Goal: Task Accomplishment & Management: Use online tool/utility

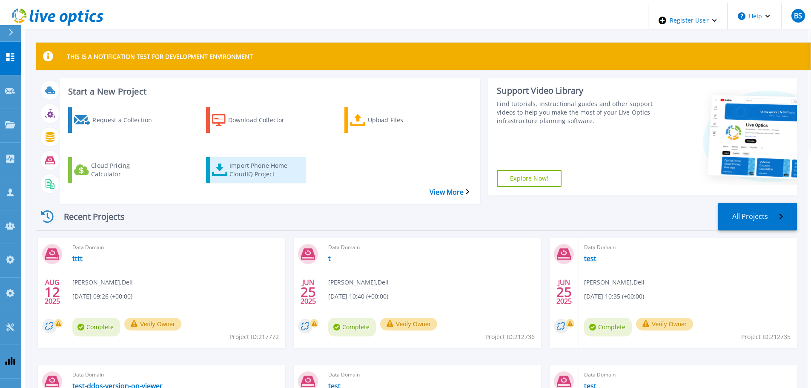
click at [253, 159] on div "Import Phone Home CloudIQ Project" at bounding box center [264, 169] width 68 height 21
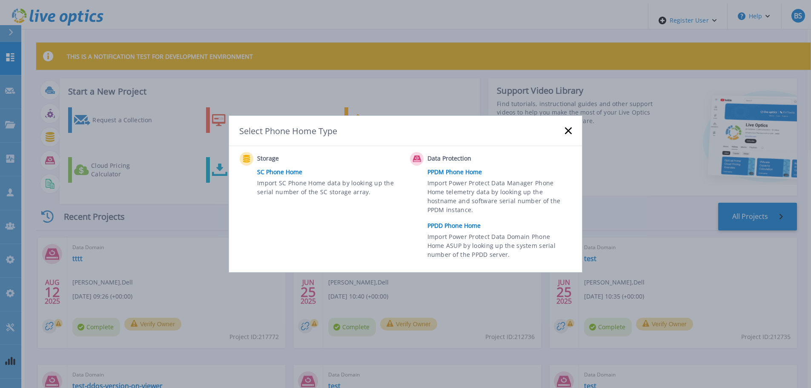
click at [437, 230] on link "PPDD Phone Home" at bounding box center [502, 225] width 149 height 13
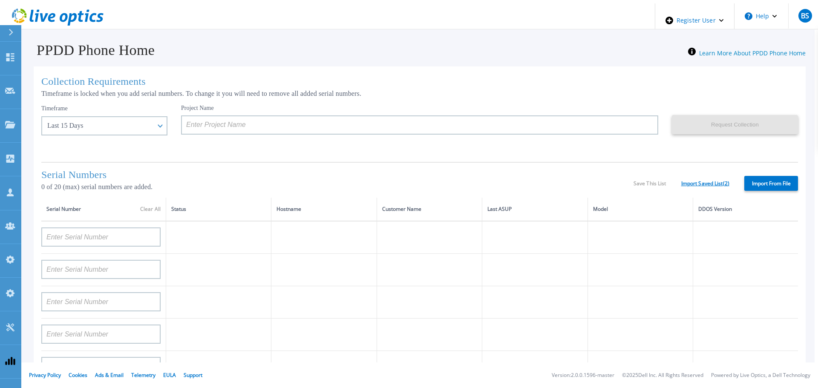
click at [698, 181] on link "Import Saved List ( 2 )" at bounding box center [705, 184] width 48 height 6
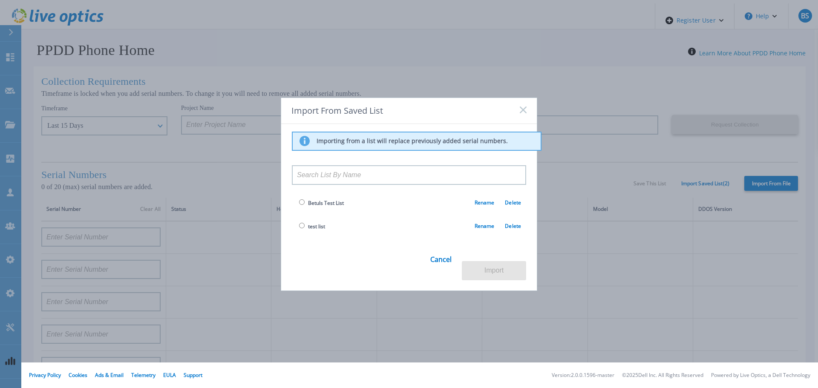
click at [303, 208] on span "Betuls Test List" at bounding box center [320, 203] width 47 height 10
click at [301, 205] on input "radio" at bounding box center [302, 202] width 6 height 6
radio input "true"
click at [500, 261] on button "Import" at bounding box center [494, 270] width 64 height 19
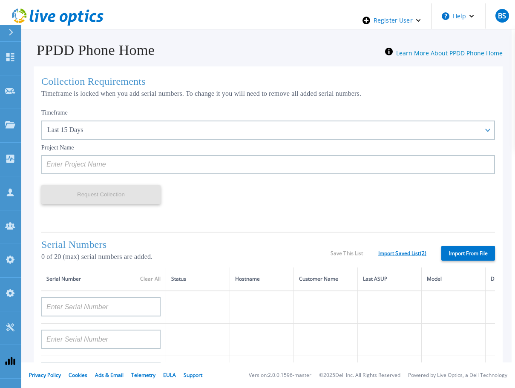
click at [410, 250] on link "Import Saved List ( 2 )" at bounding box center [402, 253] width 48 height 6
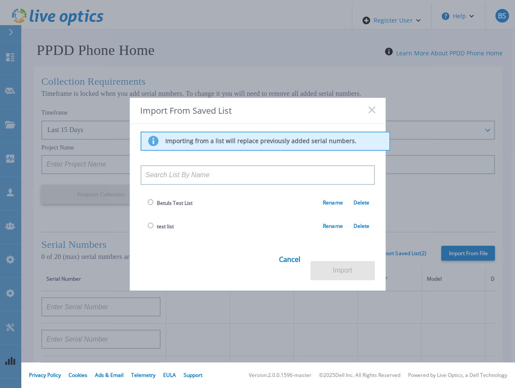
click at [149, 228] on input "radio" at bounding box center [151, 226] width 6 height 6
radio input "true"
click at [359, 269] on button "Import" at bounding box center [342, 270] width 64 height 19
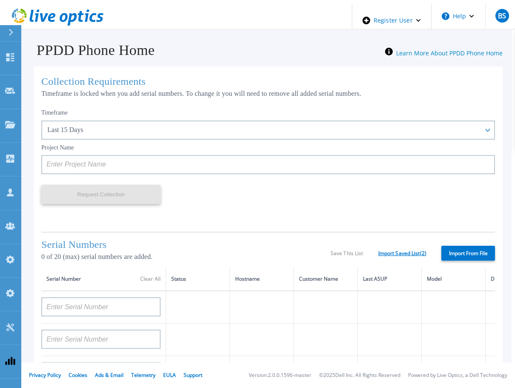
click at [411, 252] on link "Import Saved List ( 2 )" at bounding box center [402, 253] width 48 height 6
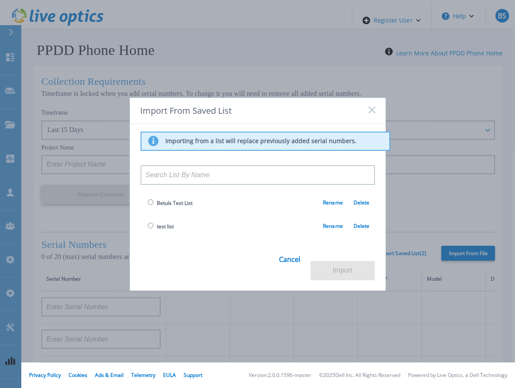
click at [165, 207] on span "Betuls Test List" at bounding box center [175, 202] width 36 height 7
click at [164, 185] on input at bounding box center [258, 175] width 234 height 20
click at [166, 184] on input at bounding box center [258, 175] width 234 height 20
type input "Test list of Betul"
click at [369, 113] on rect at bounding box center [371, 109] width 7 height 7
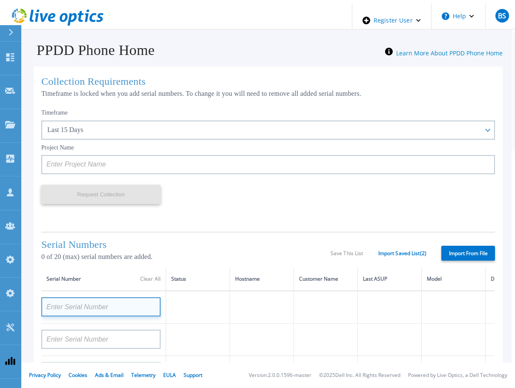
click at [115, 308] on input at bounding box center [100, 306] width 119 height 19
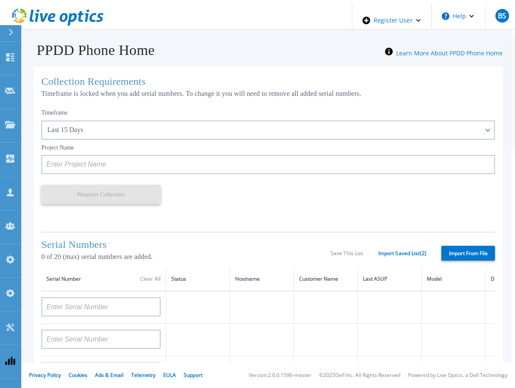
click at [473, 251] on label "Import From File" at bounding box center [468, 253] width 54 height 15
click at [0, 0] on input "Import From File" at bounding box center [0, 0] width 0 height 0
type input "APM00212702822"
type input "APM00212026971"
type input "DE500212802673"
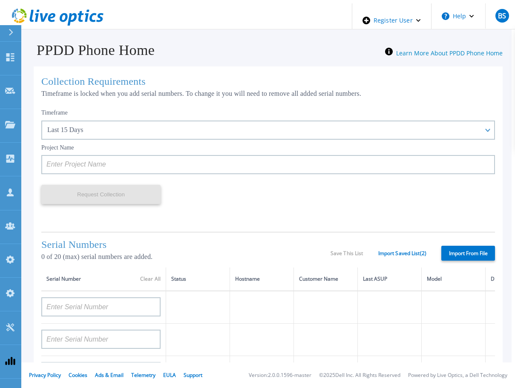
type input "APX00232503747"
type input "APM00133543104"
type input "AASSSDDDDFFFFG"
type input "RFVBGTYHNMJUIK"
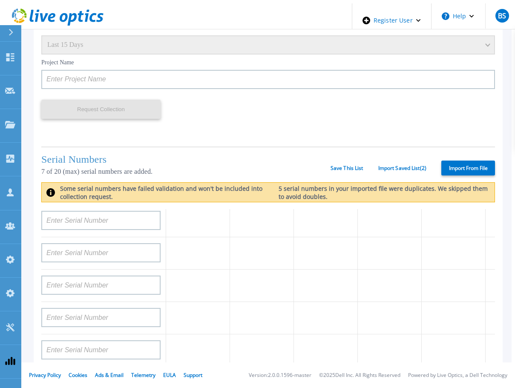
scroll to position [255, 0]
click at [148, 197] on input "RFVBGTYHNMJUIK" at bounding box center [100, 187] width 119 height 19
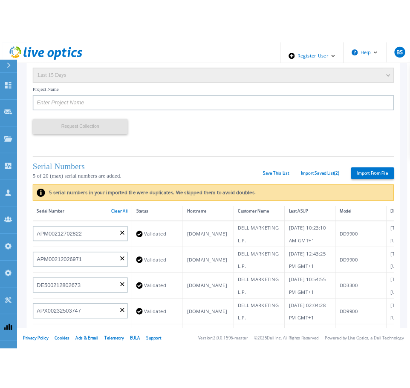
scroll to position [0, 0]
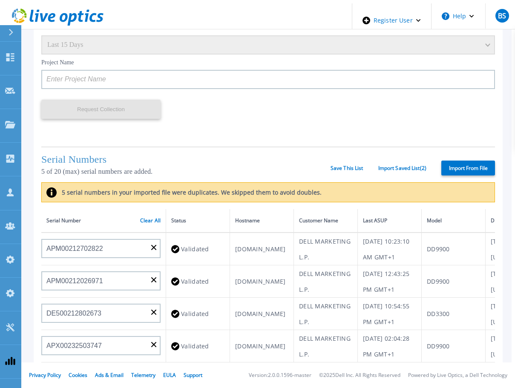
click at [350, 169] on div "Serial Numbers 5 of 20 (max) serial numbers are added. Save This List Import Sa…" at bounding box center [267, 164] width 453 height 36
click at [349, 165] on link "Save This List" at bounding box center [346, 168] width 33 height 6
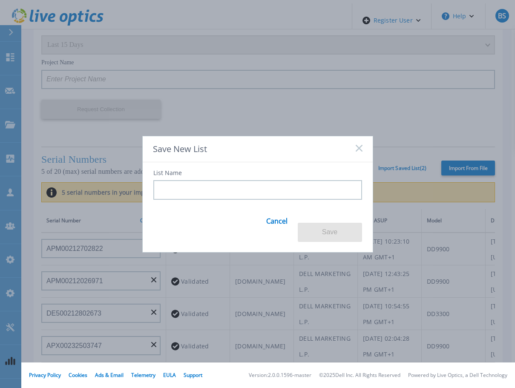
click at [280, 197] on input at bounding box center [257, 190] width 209 height 20
type input "test list of betul"
click at [341, 226] on button "Save" at bounding box center [330, 232] width 64 height 19
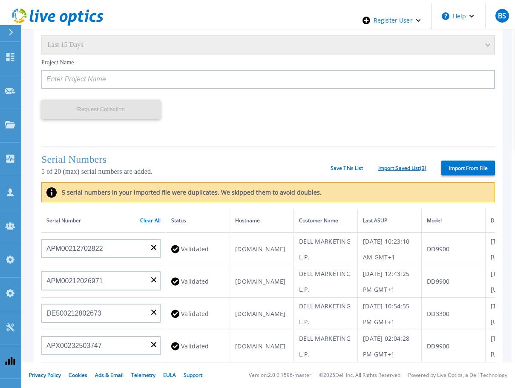
click at [400, 166] on link "Import Saved List ( 3 )" at bounding box center [402, 168] width 48 height 6
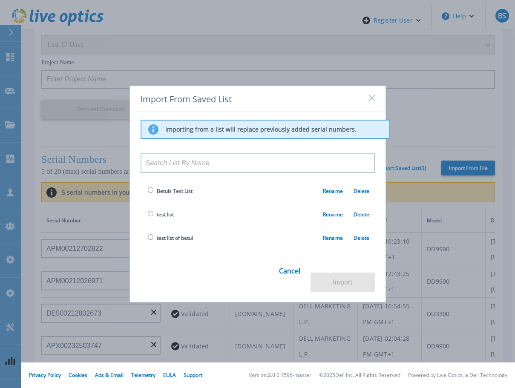
click at [149, 240] on input "radio" at bounding box center [151, 237] width 6 height 6
radio input "true"
click at [351, 278] on button "Import" at bounding box center [342, 282] width 64 height 19
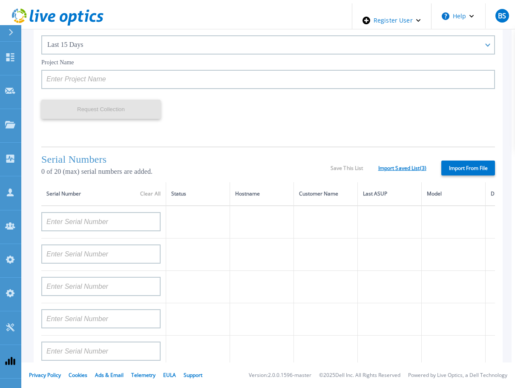
click at [410, 166] on link "Import Saved List ( 3 )" at bounding box center [402, 168] width 48 height 6
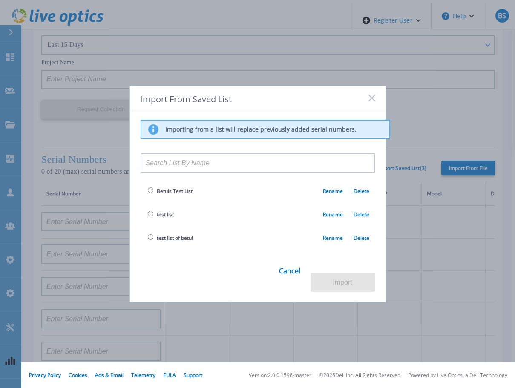
click at [149, 240] on input "radio" at bounding box center [151, 237] width 6 height 6
radio input "true"
click at [341, 280] on button "Import" at bounding box center [342, 282] width 64 height 19
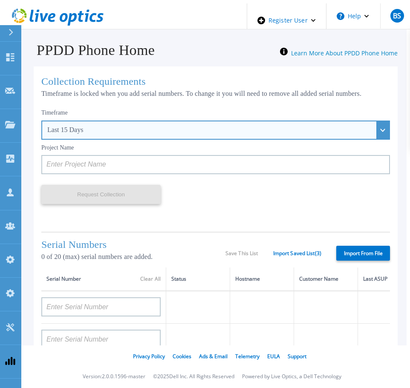
click at [89, 126] on div "Last 15 Days" at bounding box center [210, 130] width 327 height 8
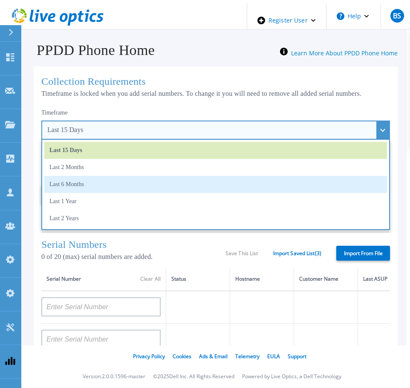
click at [108, 176] on li "Last 6 Months" at bounding box center [215, 184] width 342 height 17
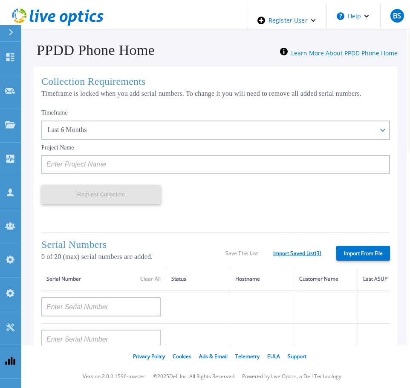
click at [303, 252] on link "Import Saved List ( 3 )" at bounding box center [297, 253] width 48 height 6
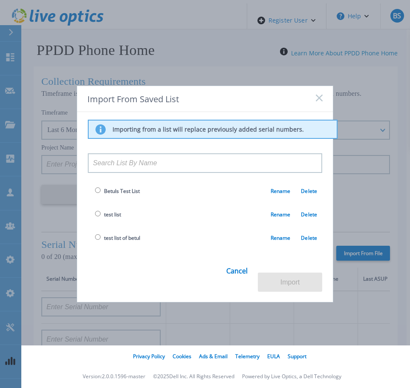
click at [97, 240] on input "radio" at bounding box center [98, 237] width 6 height 6
radio input "true"
click at [289, 279] on button "Import" at bounding box center [290, 282] width 64 height 19
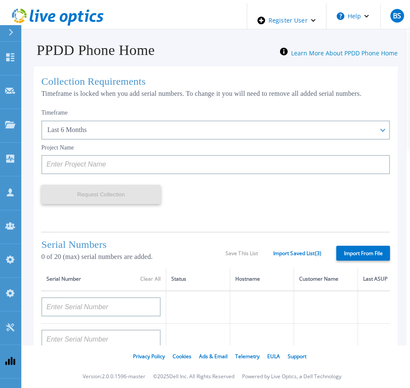
click at [213, 298] on td at bounding box center [198, 307] width 64 height 33
click at [316, 192] on div "Timeframe Last 6 Months Last 15 Days Last 2 Months Last 6 Months Last 1 Year La…" at bounding box center [215, 164] width 348 height 121
click at [295, 250] on link "Import Saved List ( 3 )" at bounding box center [297, 253] width 48 height 6
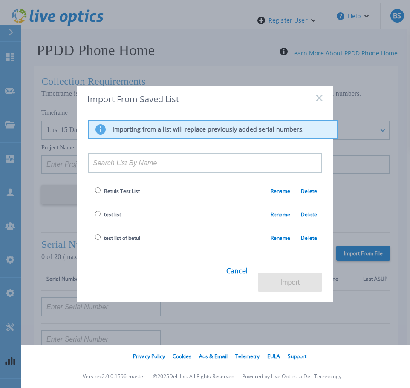
click at [95, 193] on input "radio" at bounding box center [98, 190] width 6 height 6
radio input "true"
click at [95, 240] on input "radio" at bounding box center [98, 237] width 6 height 6
radio input "true"
click at [298, 276] on button "Import" at bounding box center [290, 282] width 64 height 19
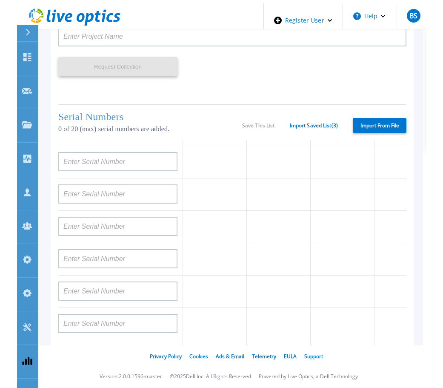
scroll to position [227, 0]
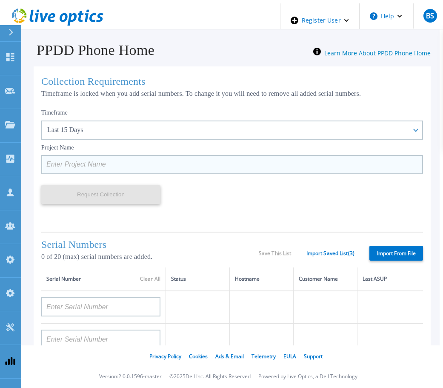
click at [168, 158] on input at bounding box center [232, 164] width 382 height 19
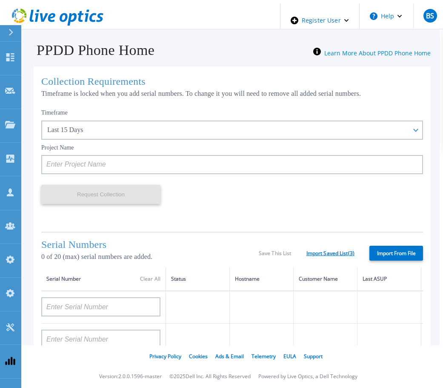
click at [346, 253] on link "Import Saved List ( 3 )" at bounding box center [331, 253] width 48 height 6
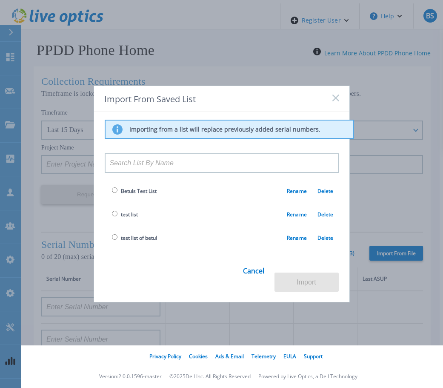
click at [112, 240] on input "radio" at bounding box center [115, 237] width 6 height 6
radio input "true"
click at [296, 275] on button "Import" at bounding box center [307, 282] width 64 height 19
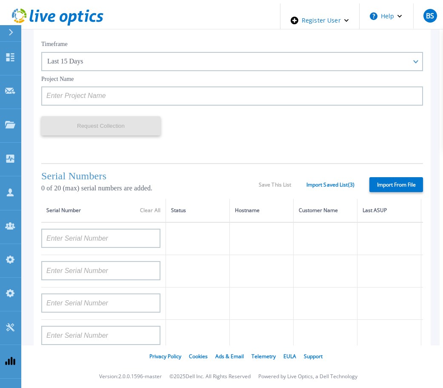
scroll to position [85, 0]
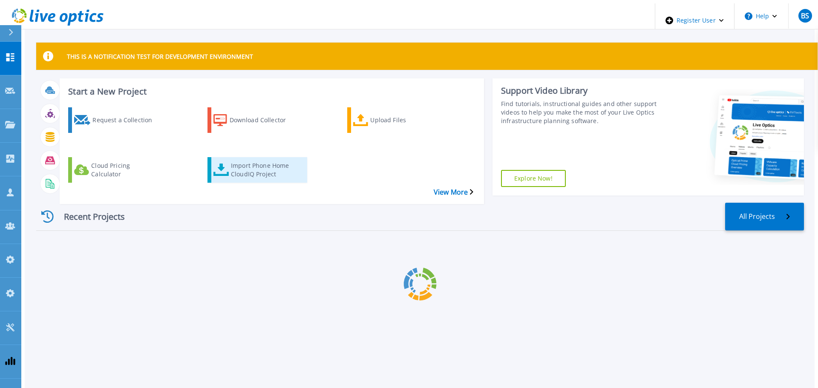
click at [221, 164] on icon at bounding box center [220, 170] width 15 height 12
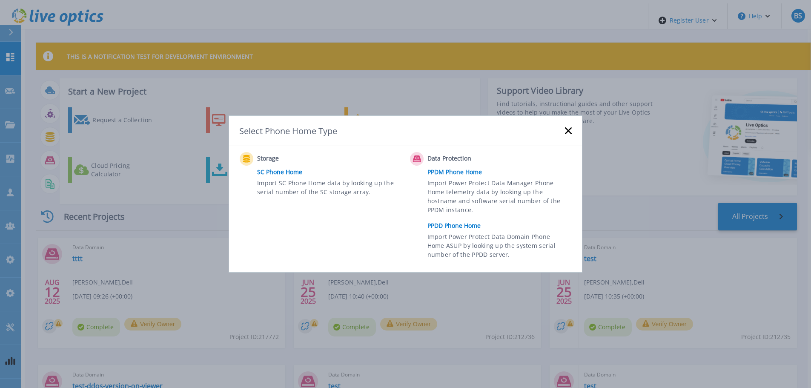
click at [448, 227] on link "PPDD Phone Home" at bounding box center [502, 225] width 149 height 13
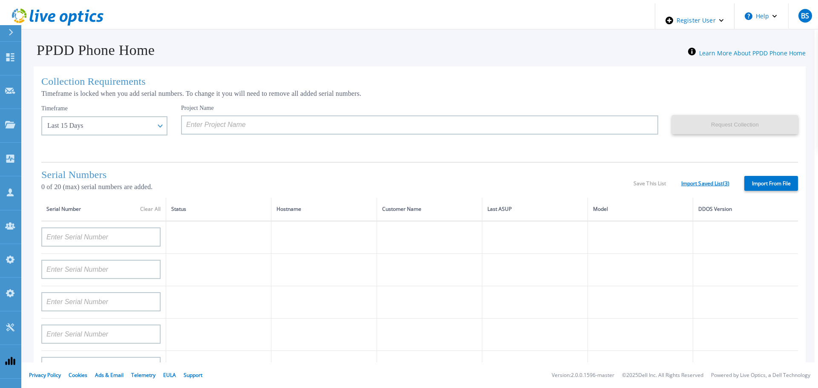
click at [706, 183] on link "Import Saved List ( 3 )" at bounding box center [705, 184] width 48 height 6
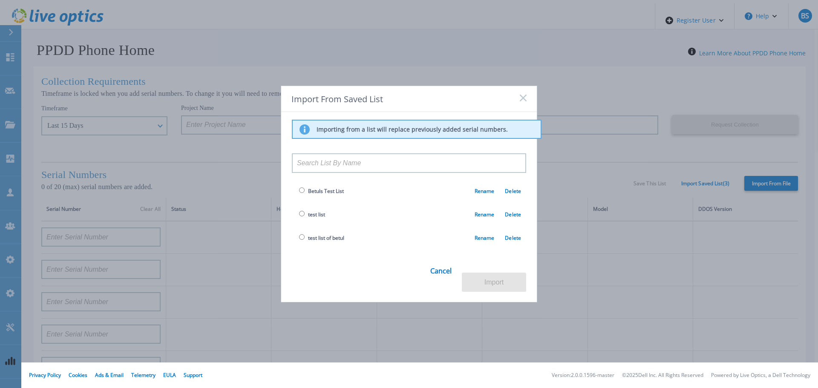
click at [299, 240] on input "radio" at bounding box center [302, 237] width 6 height 6
radio input "true"
click at [482, 273] on button "Import" at bounding box center [494, 282] width 64 height 19
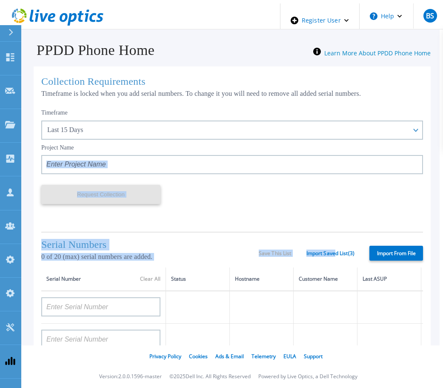
drag, startPoint x: 331, startPoint y: 250, endPoint x: 571, endPoint y: 136, distance: 266.3
click at [443, 136] on html "Register User Help BS Dell Admin User Betul Sahin Betul.Sahin@dell.com Dell My …" at bounding box center [221, 194] width 443 height 388
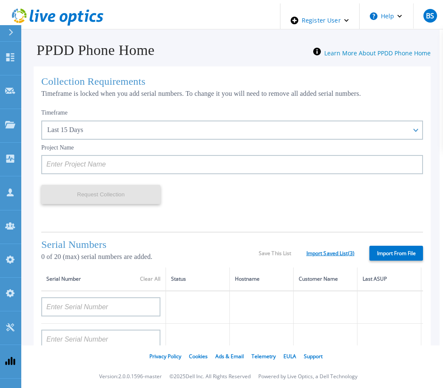
click at [333, 252] on link "Import Saved List ( 3 )" at bounding box center [331, 253] width 48 height 6
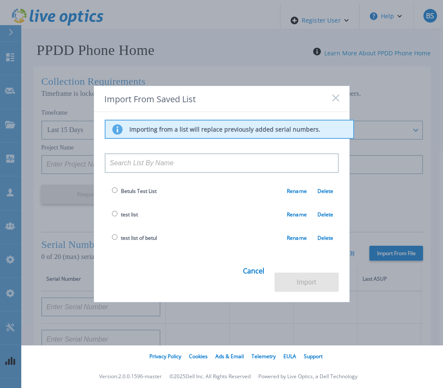
click at [113, 243] on span "test list of betul" at bounding box center [133, 238] width 47 height 10
click at [114, 240] on input "radio" at bounding box center [115, 237] width 6 height 6
radio input "true"
click at [316, 279] on button "Import" at bounding box center [307, 282] width 64 height 19
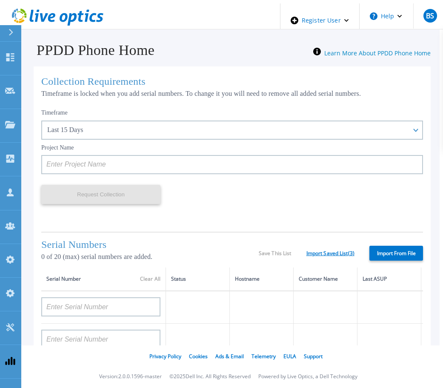
click at [341, 251] on link "Import Saved List ( 3 )" at bounding box center [331, 253] width 48 height 6
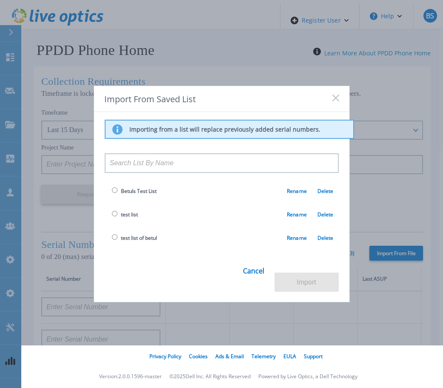
click at [114, 193] on input "radio" at bounding box center [115, 190] width 6 height 6
radio input "true"
click at [329, 278] on button "Import" at bounding box center [307, 282] width 64 height 19
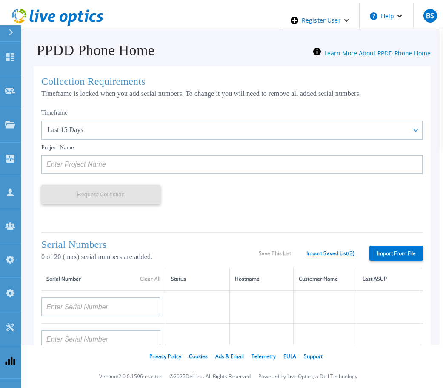
click at [339, 253] on link "Import Saved List ( 3 )" at bounding box center [331, 253] width 48 height 6
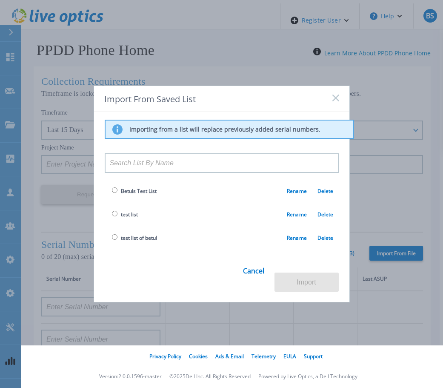
click at [114, 216] on input "radio" at bounding box center [115, 214] width 6 height 6
radio input "true"
click at [301, 274] on button "Import" at bounding box center [307, 282] width 64 height 19
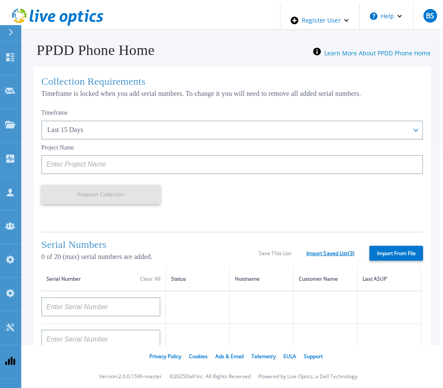
click at [336, 250] on link "Import Saved List ( 3 )" at bounding box center [331, 253] width 48 height 6
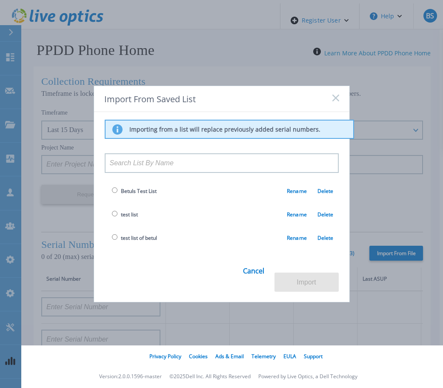
click at [114, 216] on input "radio" at bounding box center [115, 214] width 6 height 6
radio input "true"
click at [291, 273] on button "Import" at bounding box center [307, 282] width 64 height 19
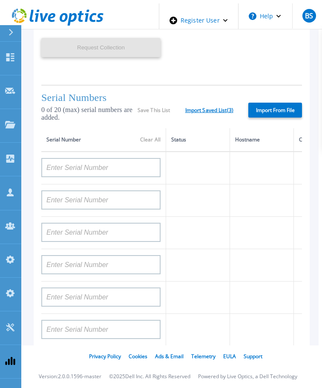
click at [214, 107] on link "Import Saved List ( 3 )" at bounding box center [209, 110] width 48 height 6
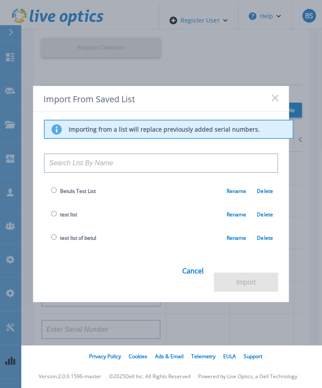
click at [51, 240] on input "radio" at bounding box center [54, 237] width 6 height 6
radio input "true"
click at [240, 275] on button "Import" at bounding box center [246, 282] width 64 height 19
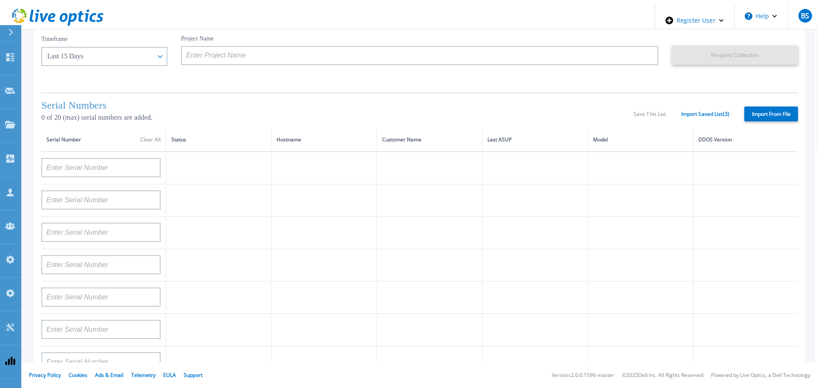
click at [379, 281] on td at bounding box center [428, 297] width 105 height 32
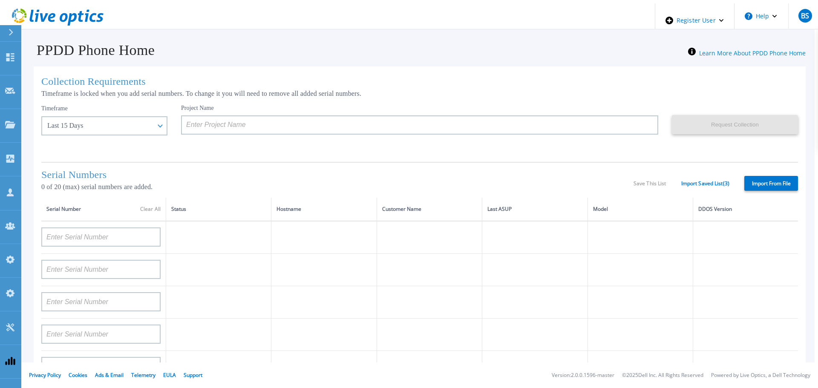
drag, startPoint x: 0, startPoint y: 0, endPoint x: 330, endPoint y: 199, distance: 385.1
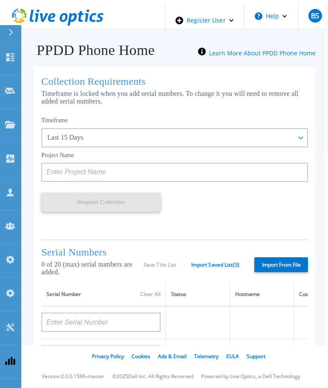
click at [219, 258] on div "Serial Numbers 0 of 20 (max) serial numbers are added. Save This List Import Sa…" at bounding box center [174, 260] width 267 height 43
click at [232, 259] on div "Serial Numbers 0 of 20 (max) serial numbers are added. Save This List Import Sa…" at bounding box center [174, 260] width 267 height 43
click at [231, 262] on link "Import Saved List ( 3 )" at bounding box center [215, 265] width 48 height 6
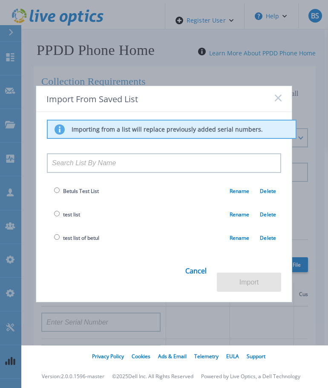
click at [55, 193] on input "radio" at bounding box center [57, 190] width 6 height 6
radio input "true"
click at [269, 276] on button "Import" at bounding box center [249, 282] width 64 height 19
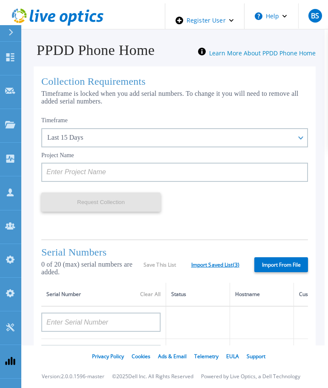
click at [222, 262] on link "Import Saved List ( 3 )" at bounding box center [215, 265] width 48 height 6
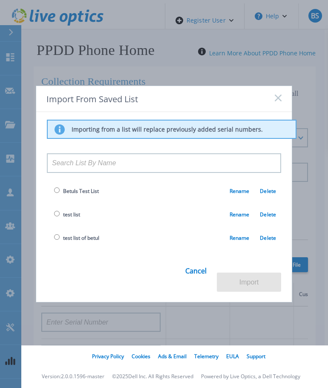
click at [58, 243] on span "test list of betul" at bounding box center [75, 238] width 47 height 10
click at [54, 240] on input "radio" at bounding box center [57, 237] width 6 height 6
radio input "true"
click at [255, 280] on button "Import" at bounding box center [249, 282] width 64 height 19
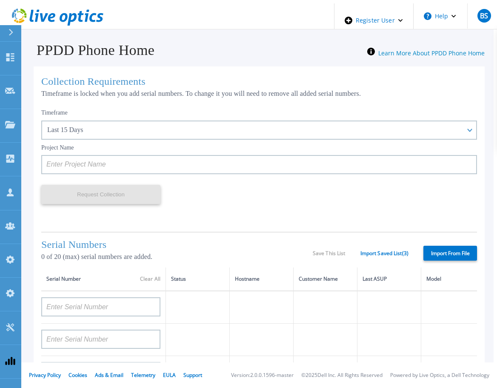
click at [72, 76] on h1 "Collection Requirements" at bounding box center [259, 81] width 436 height 11
click at [129, 82] on h1 "Collection Requirements" at bounding box center [259, 81] width 436 height 11
click at [155, 77] on h1 "Collection Requirements" at bounding box center [259, 81] width 436 height 11
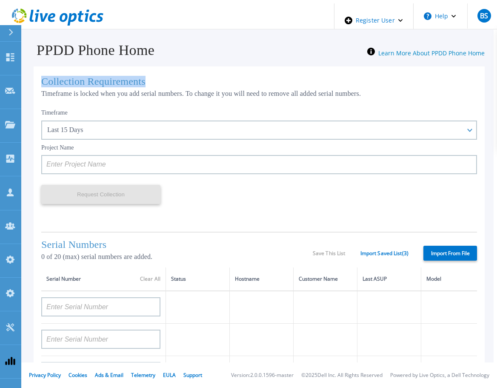
drag, startPoint x: 161, startPoint y: 83, endPoint x: 24, endPoint y: 83, distance: 136.7
click at [25, 83] on div "Collection Requirements Timeframe is locked when you add serial numbers. To cha…" at bounding box center [259, 337] width 469 height 559
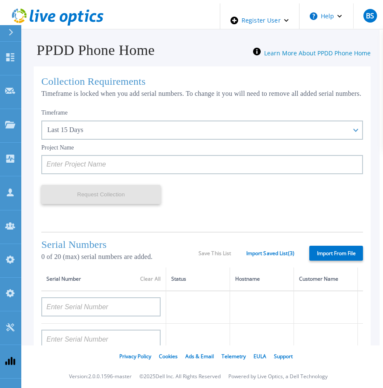
click at [329, 257] on label "Import From File" at bounding box center [336, 253] width 54 height 15
click at [0, 0] on input "Import From File" at bounding box center [0, 0] width 0 height 0
click at [260, 256] on link "Import Saved List ( 3 )" at bounding box center [270, 253] width 48 height 6
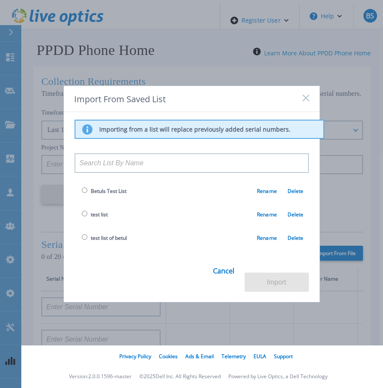
click at [83, 240] on input "radio" at bounding box center [85, 237] width 6 height 6
radio input "true"
click at [284, 279] on button "Import" at bounding box center [276, 282] width 64 height 19
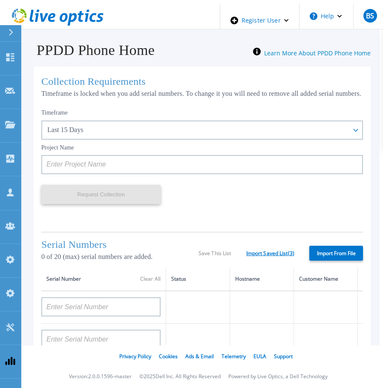
click at [281, 256] on link "Import Saved List ( 3 )" at bounding box center [270, 253] width 48 height 6
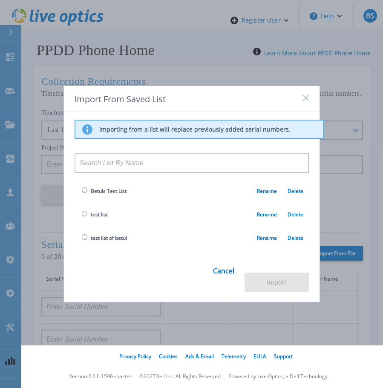
click at [86, 242] on span "test list of betul" at bounding box center [103, 238] width 47 height 10
click at [83, 240] on input "radio" at bounding box center [85, 237] width 6 height 6
radio input "true"
click at [281, 278] on button "Import" at bounding box center [276, 282] width 64 height 19
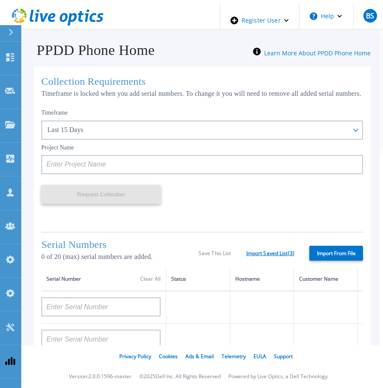
click at [259, 256] on link "Import Saved List ( 3 )" at bounding box center [270, 253] width 48 height 6
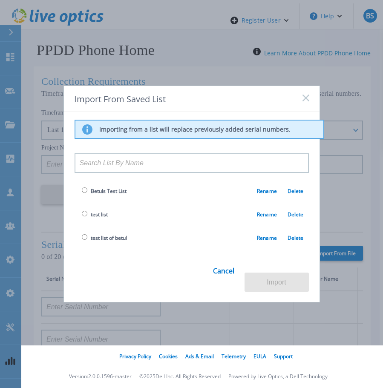
click at [82, 240] on input "radio" at bounding box center [85, 237] width 6 height 6
radio input "true"
click at [276, 279] on button "Import" at bounding box center [276, 282] width 64 height 19
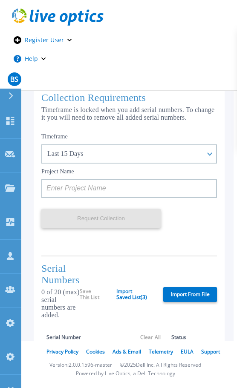
scroll to position [102, 0]
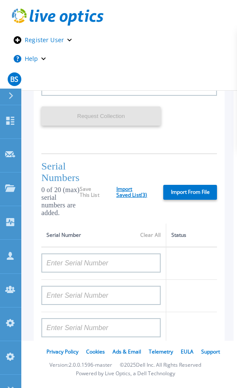
click at [143, 198] on link "Import Saved List ( 3 )" at bounding box center [132, 192] width 32 height 12
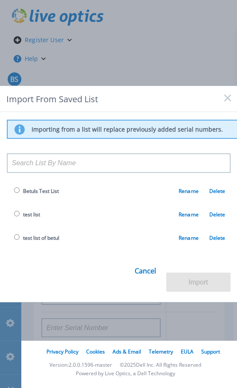
click at [18, 240] on input "radio" at bounding box center [17, 237] width 6 height 6
radio input "true"
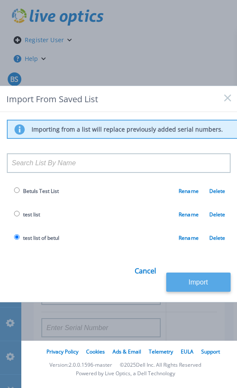
click at [196, 280] on button "Import" at bounding box center [198, 282] width 64 height 19
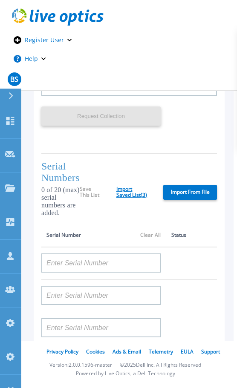
click at [136, 198] on link "Import Saved List ( 3 )" at bounding box center [132, 192] width 32 height 12
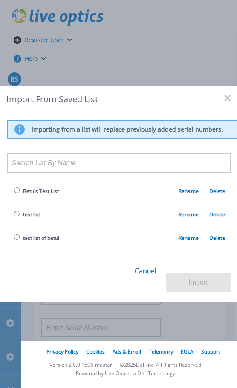
click at [14, 242] on td "test list of betul Rename Delete" at bounding box center [119, 237] width 224 height 23
click at [20, 240] on input "radio" at bounding box center [17, 237] width 6 height 6
radio input "true"
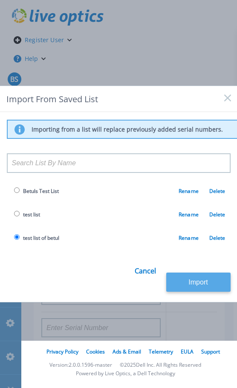
click at [187, 274] on button "Import" at bounding box center [198, 282] width 64 height 19
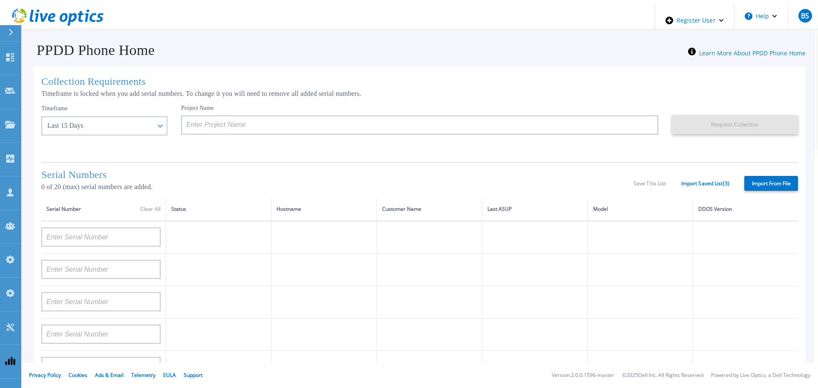
click at [705, 175] on div "Serial Numbers 0 of 20 (max) serial numbers are added. Save This List Import Sa…" at bounding box center [419, 180] width 756 height 36
click at [705, 181] on link "Import Saved List ( 3 )" at bounding box center [705, 184] width 48 height 6
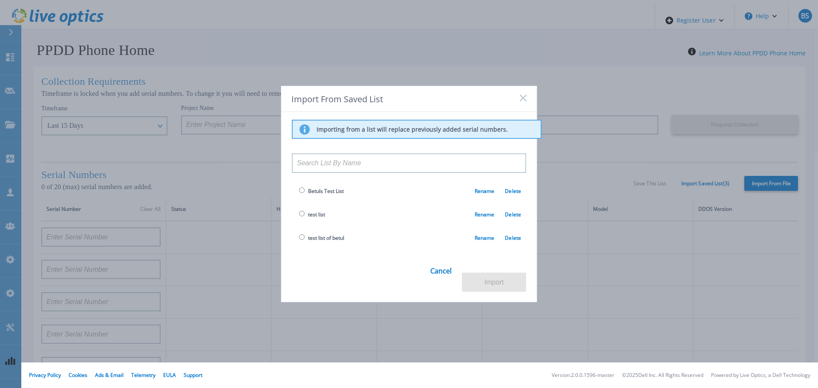
click at [301, 243] on span "test list of betul" at bounding box center [320, 238] width 47 height 10
click at [300, 240] on input "radio" at bounding box center [302, 237] width 6 height 6
radio input "true"
click at [519, 277] on button "Import" at bounding box center [494, 282] width 64 height 19
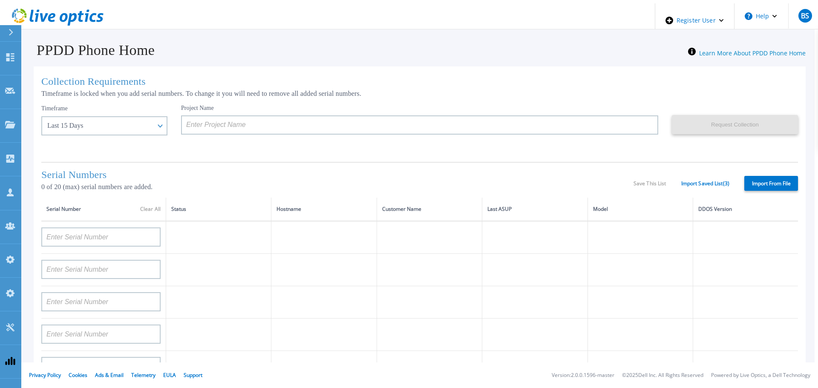
click at [694, 174] on div "Serial Numbers 0 of 20 (max) serial numbers are added. Save This List Import Sa…" at bounding box center [419, 180] width 756 height 36
click at [703, 187] on div "Serial Numbers 0 of 20 (max) serial numbers are added. Save This List Import Sa…" at bounding box center [419, 180] width 756 height 36
click at [704, 181] on link "Import Saved List ( 3 )" at bounding box center [705, 184] width 48 height 6
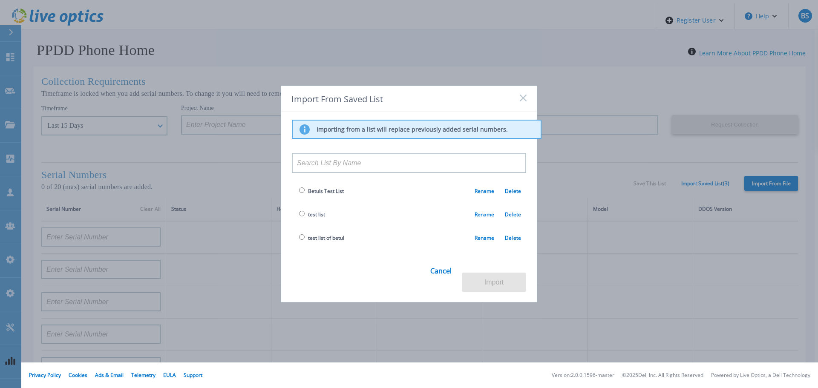
click at [300, 240] on input "radio" at bounding box center [302, 237] width 6 height 6
radio input "true"
click at [487, 275] on button "Import" at bounding box center [494, 282] width 64 height 19
